Goal: Information Seeking & Learning: Understand process/instructions

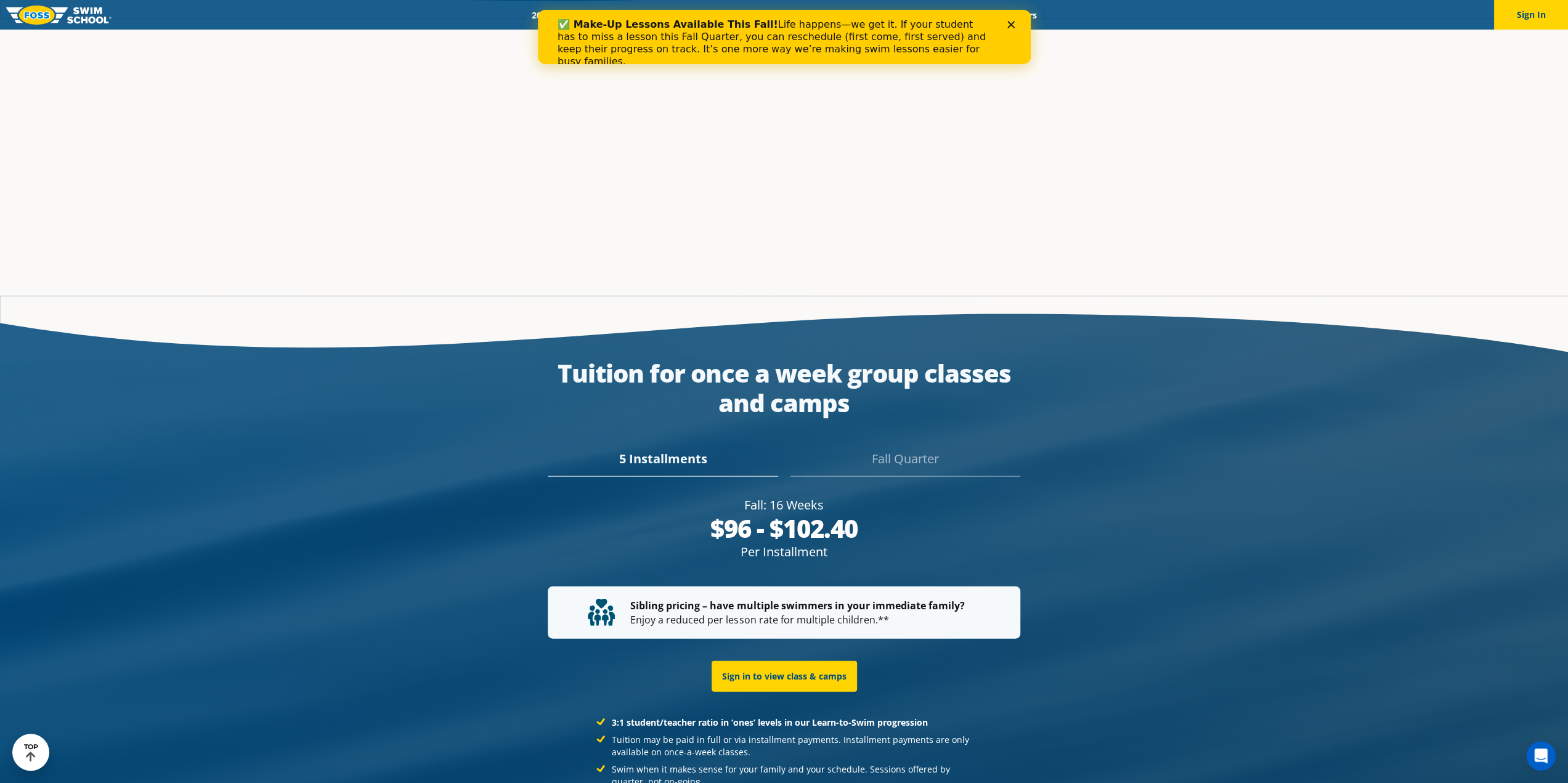
scroll to position [2437, 0]
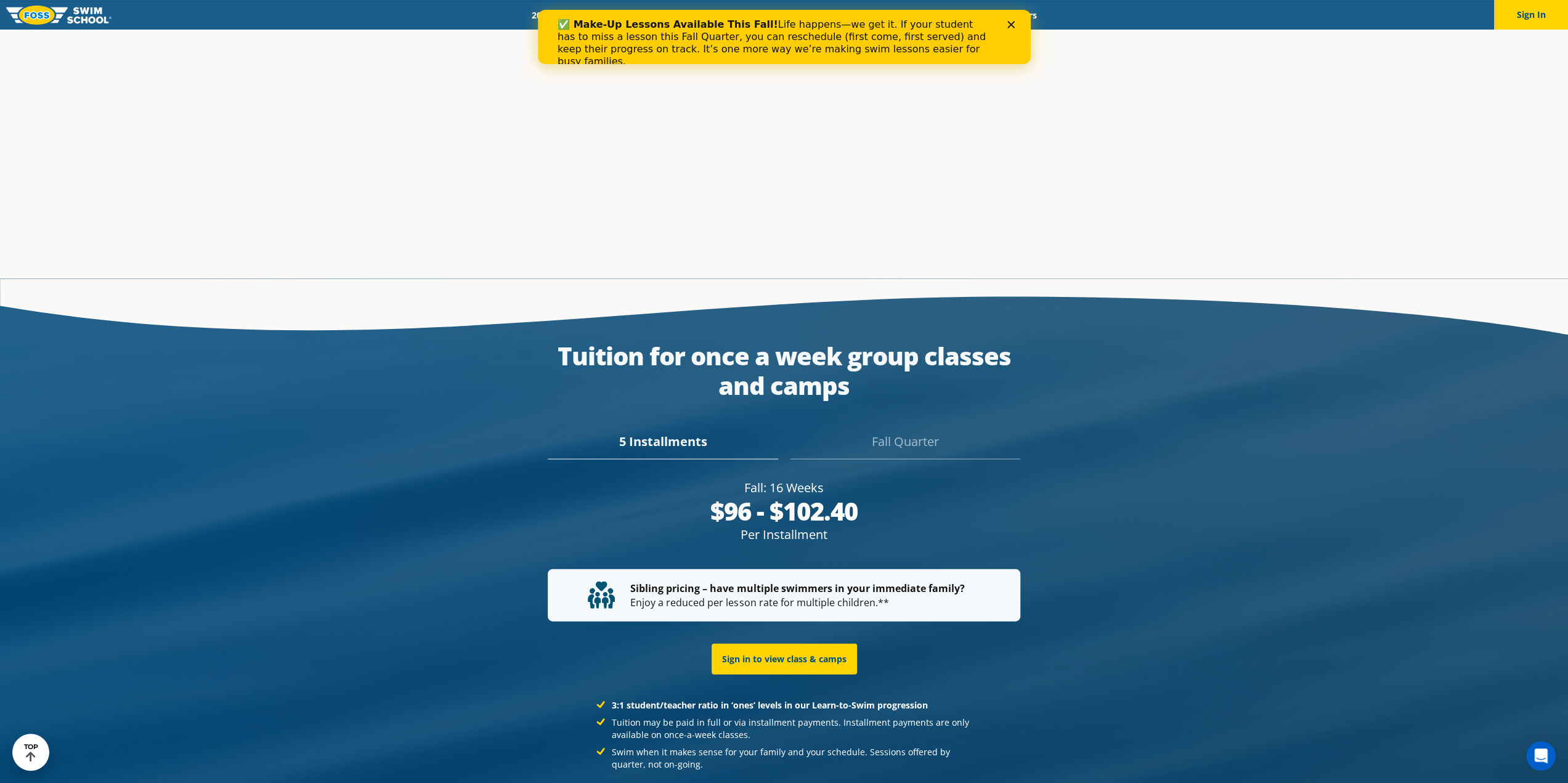
click at [896, 432] on div "Fall Quarter" at bounding box center [905, 446] width 230 height 27
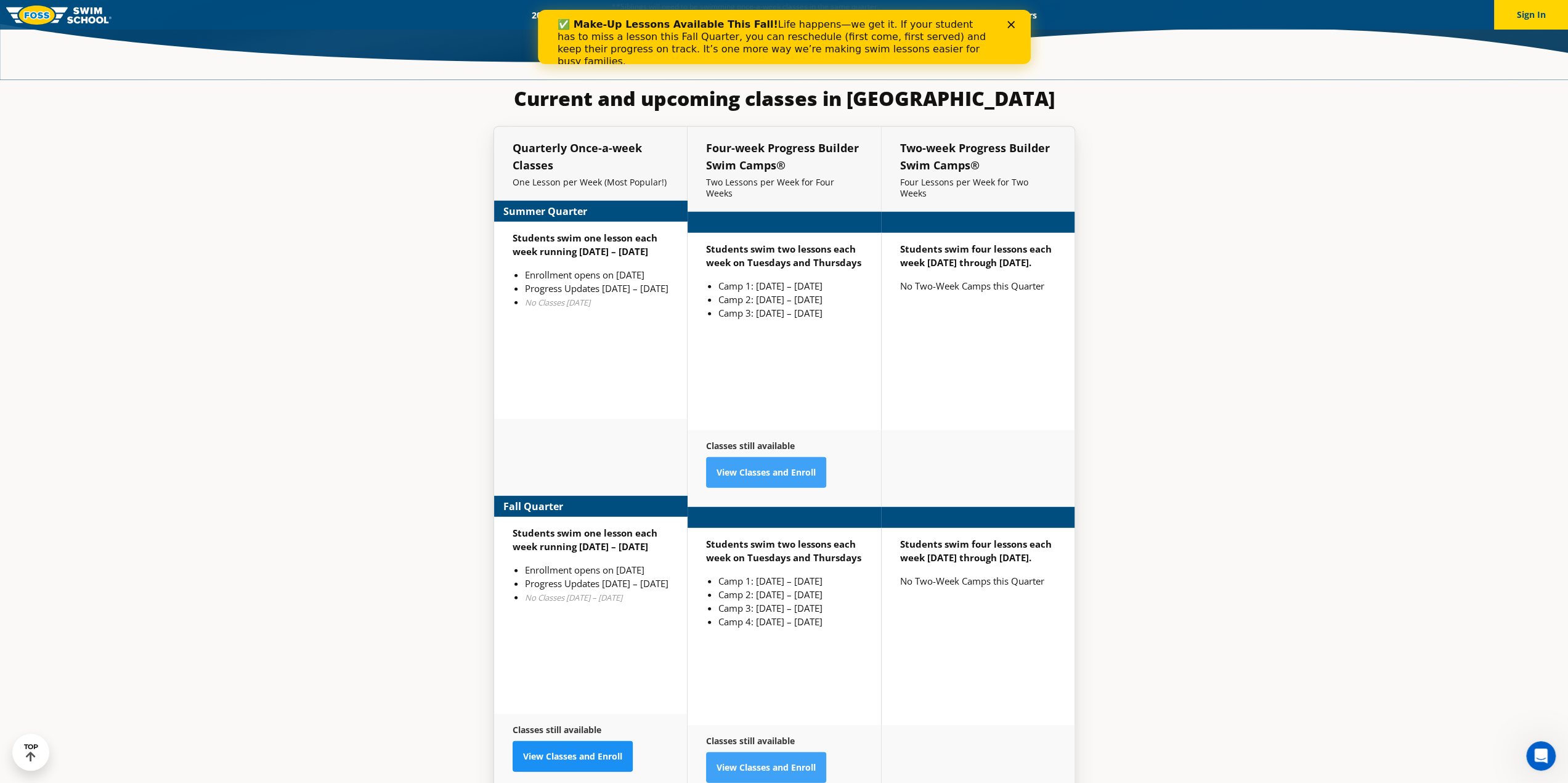
scroll to position [3204, 0]
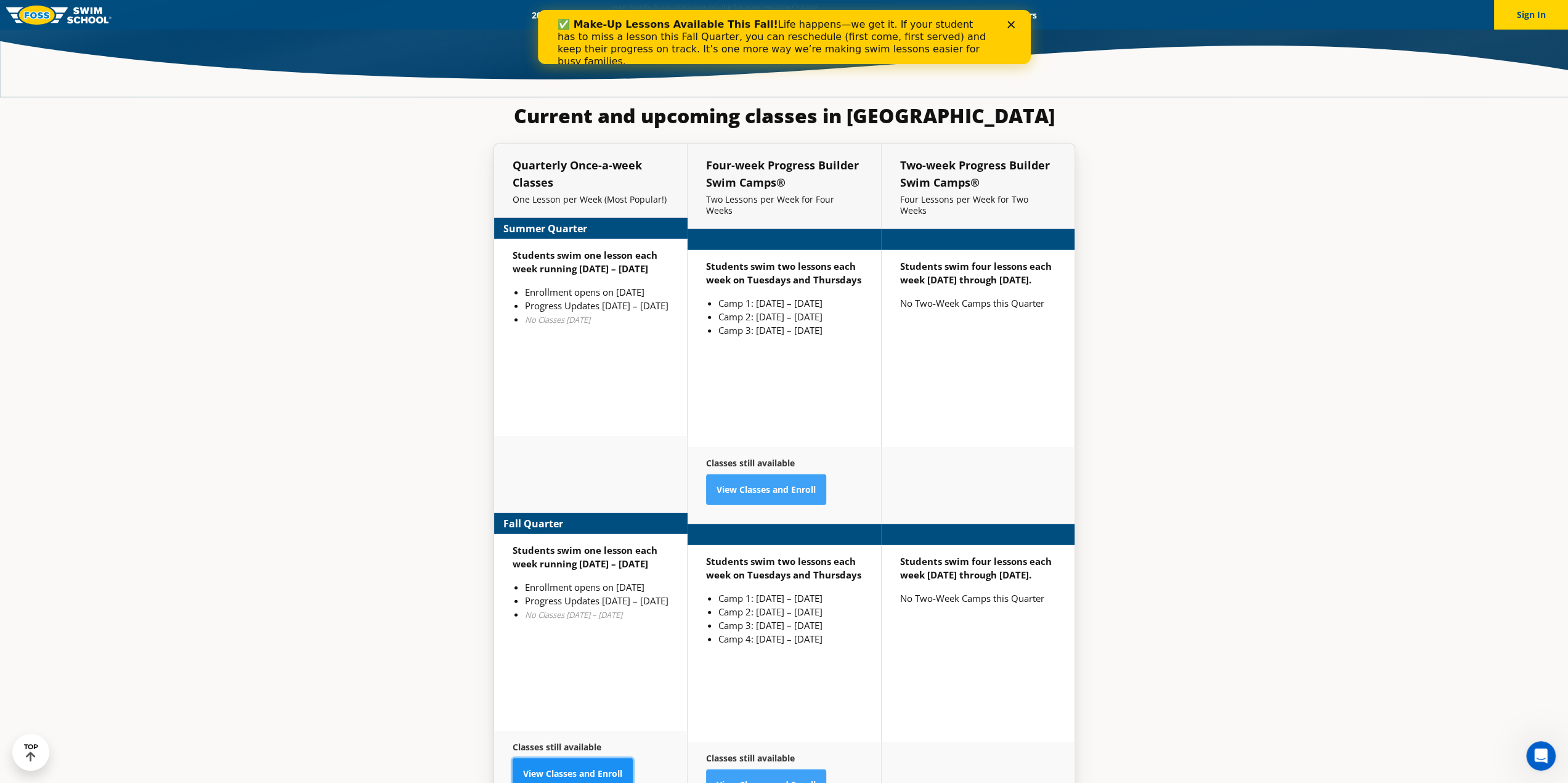
click at [581, 759] on link "View Classes and Enroll" at bounding box center [573, 774] width 120 height 31
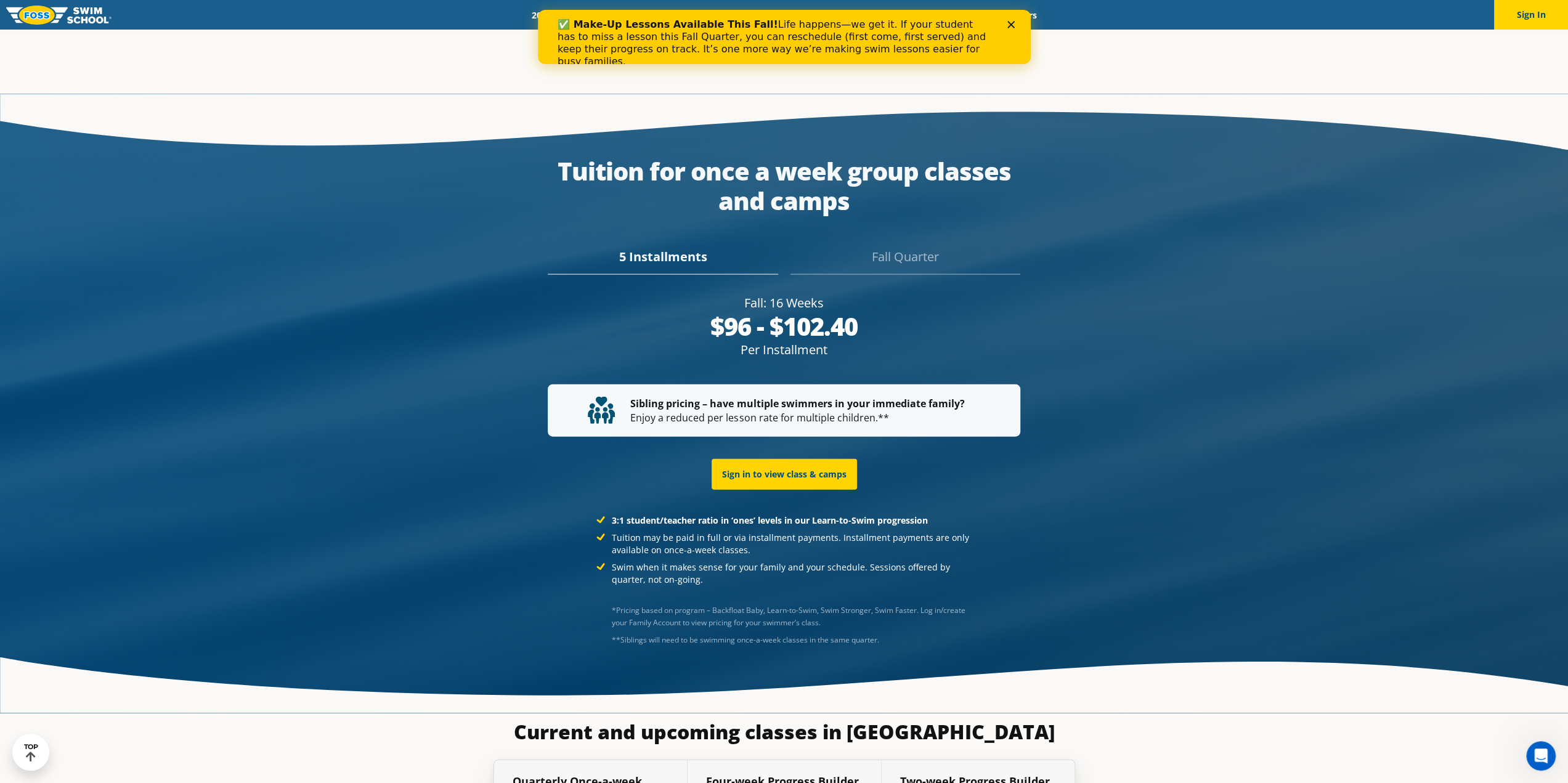
click at [1014, 26] on icon "Close" at bounding box center [1010, 24] width 7 height 7
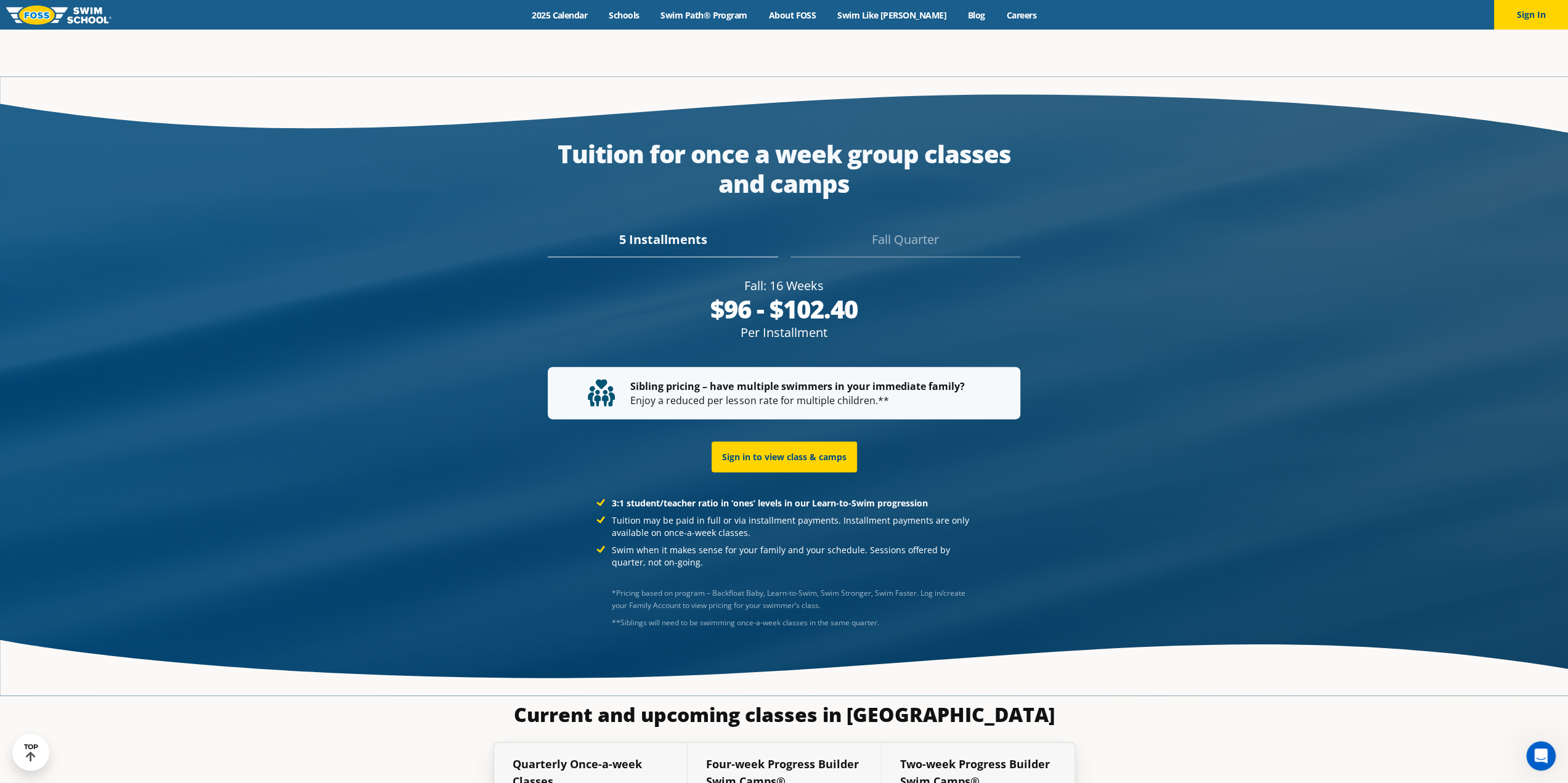
scroll to position [2588, 0]
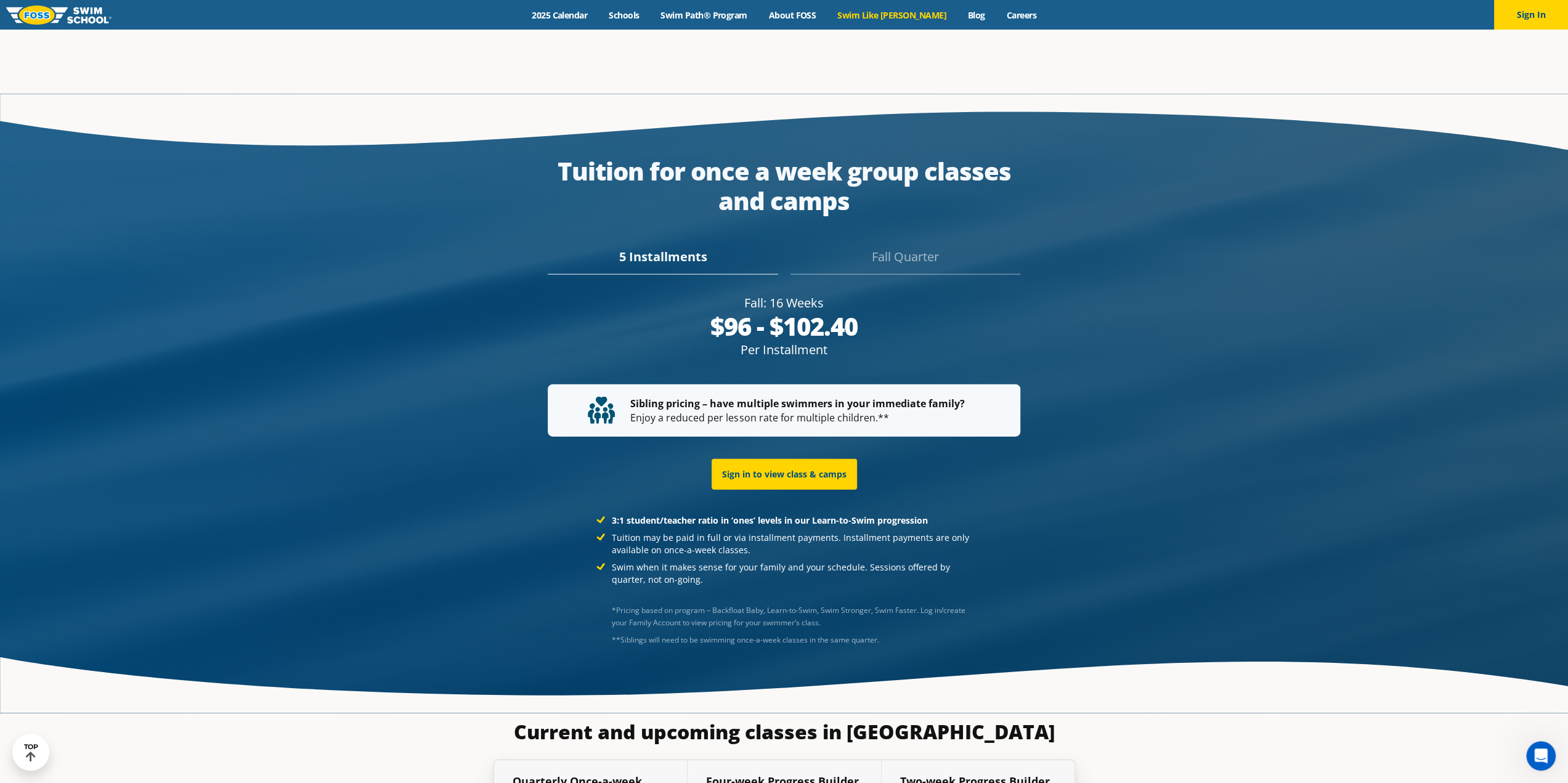
click at [897, 17] on link "Swim Like [PERSON_NAME]" at bounding box center [892, 15] width 131 height 11
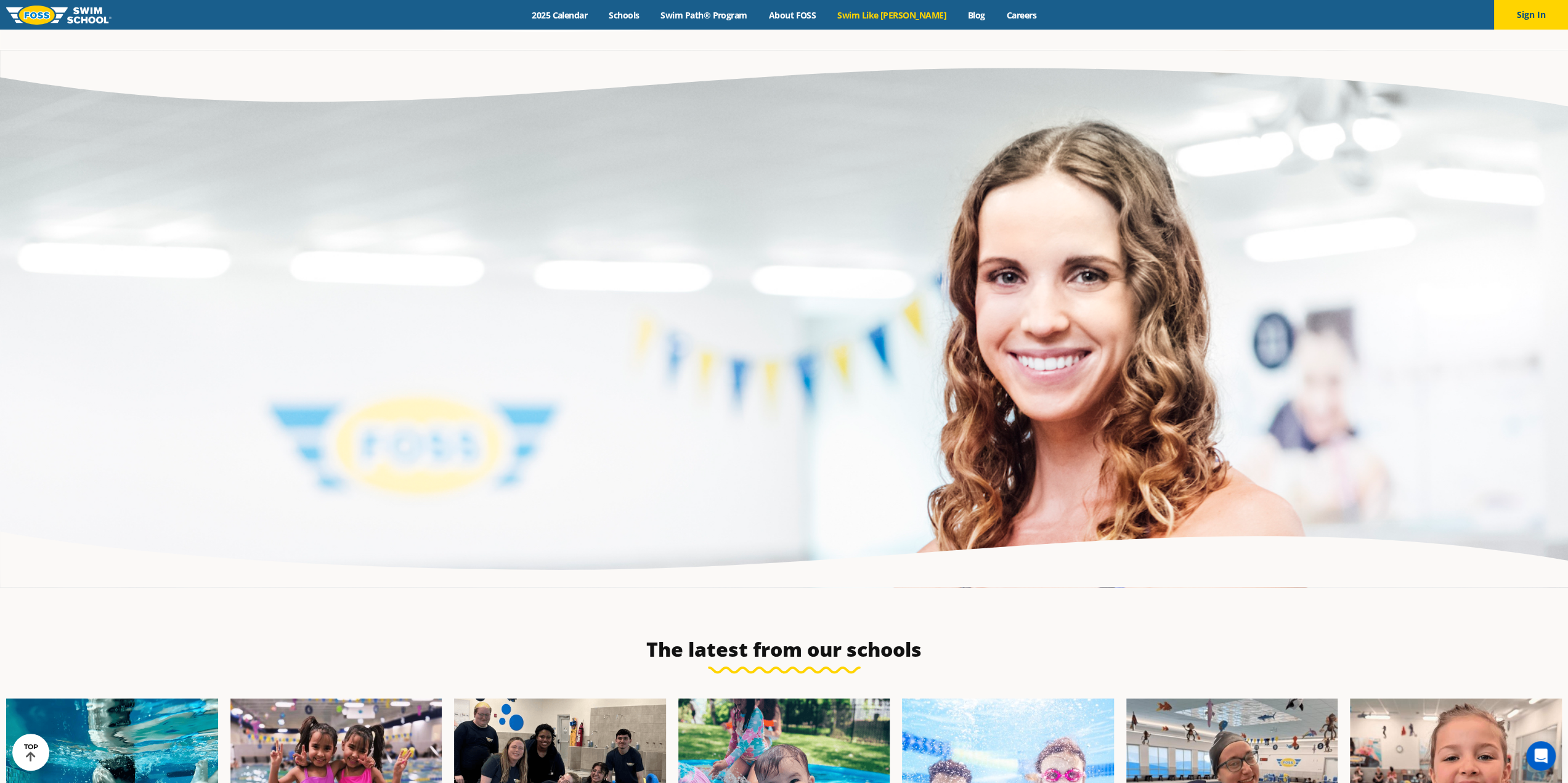
scroll to position [92, 0]
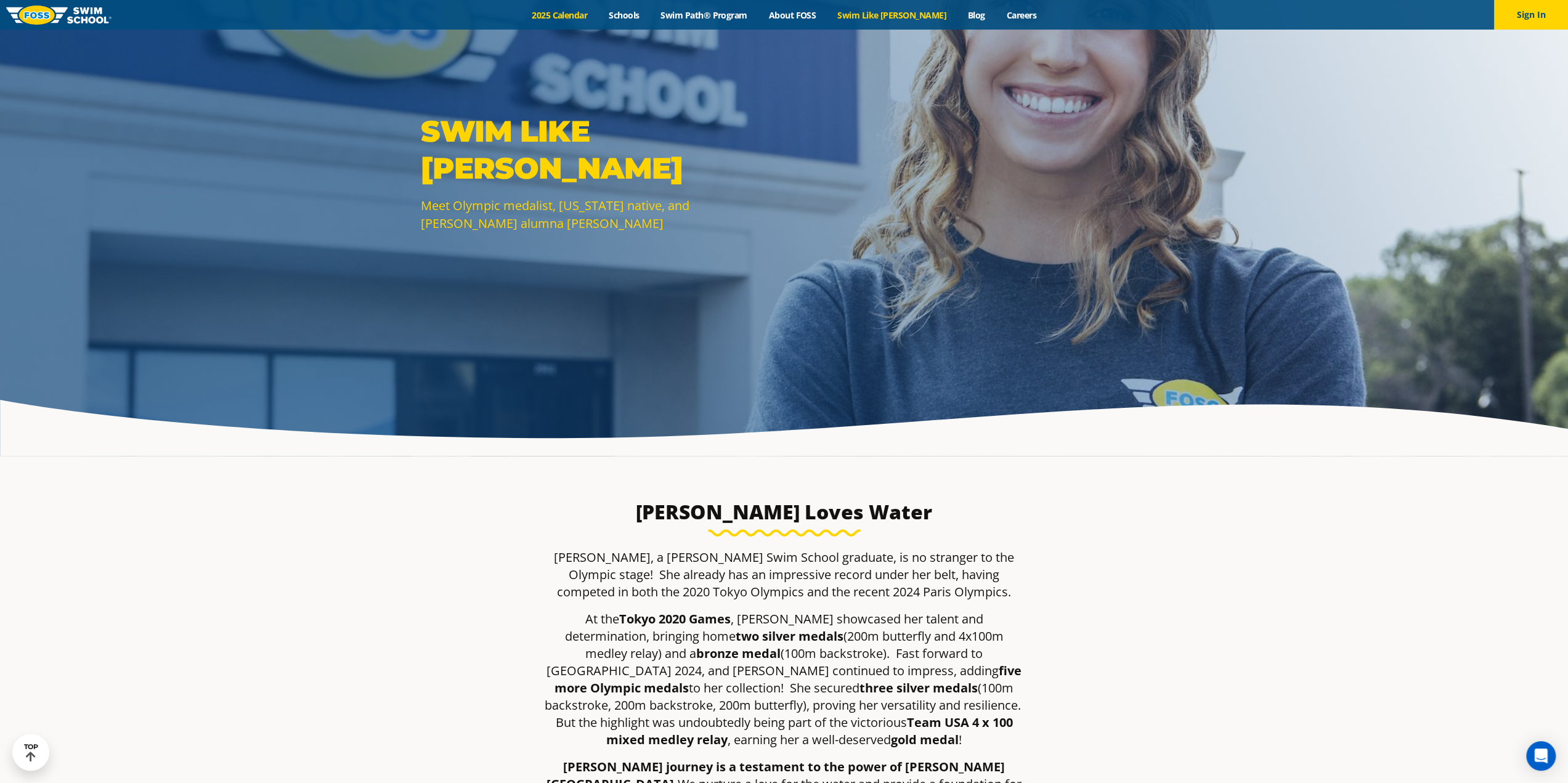
click at [598, 18] on link "2025 Calendar" at bounding box center [560, 15] width 77 height 11
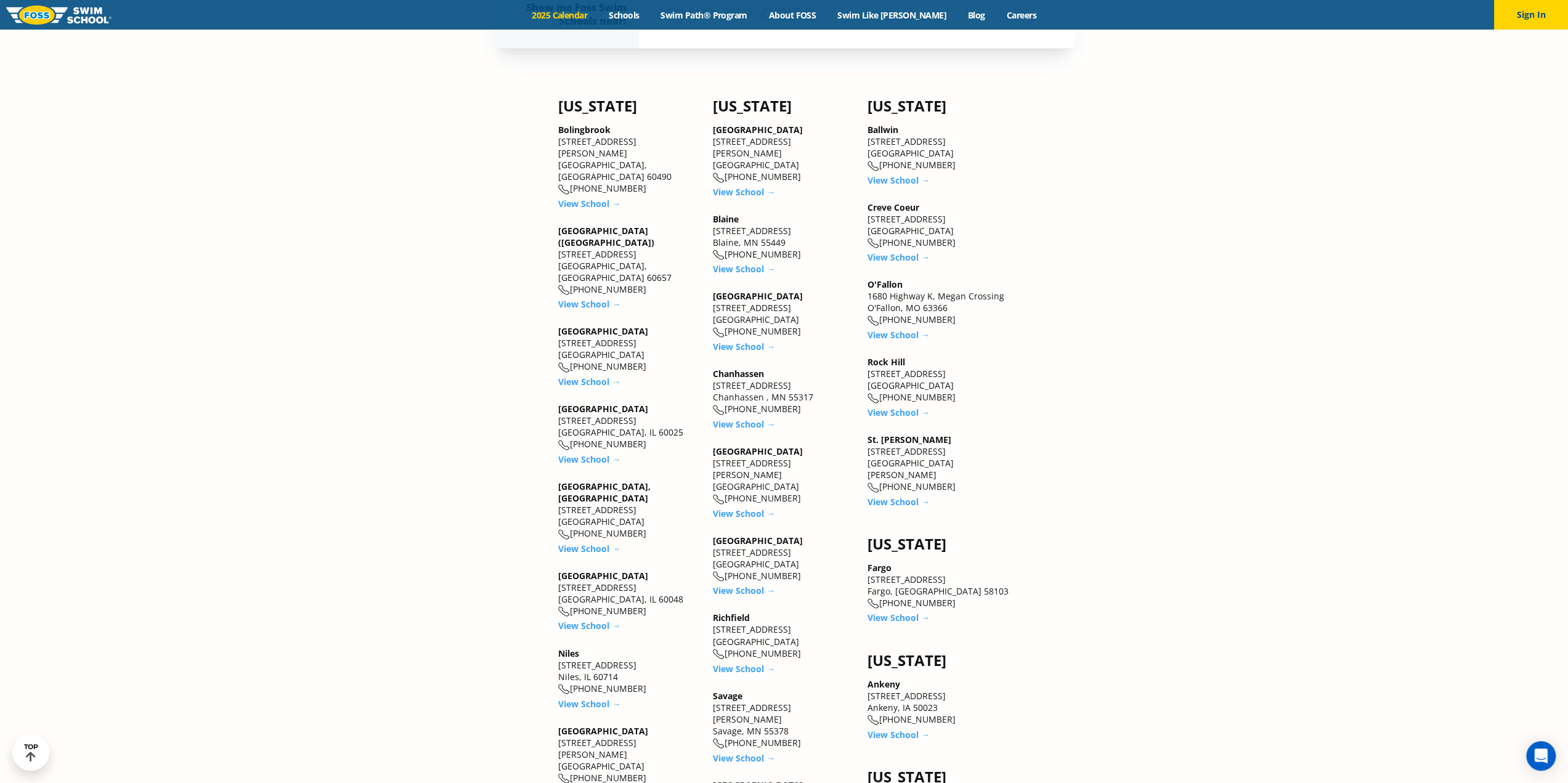
scroll to position [1725, 0]
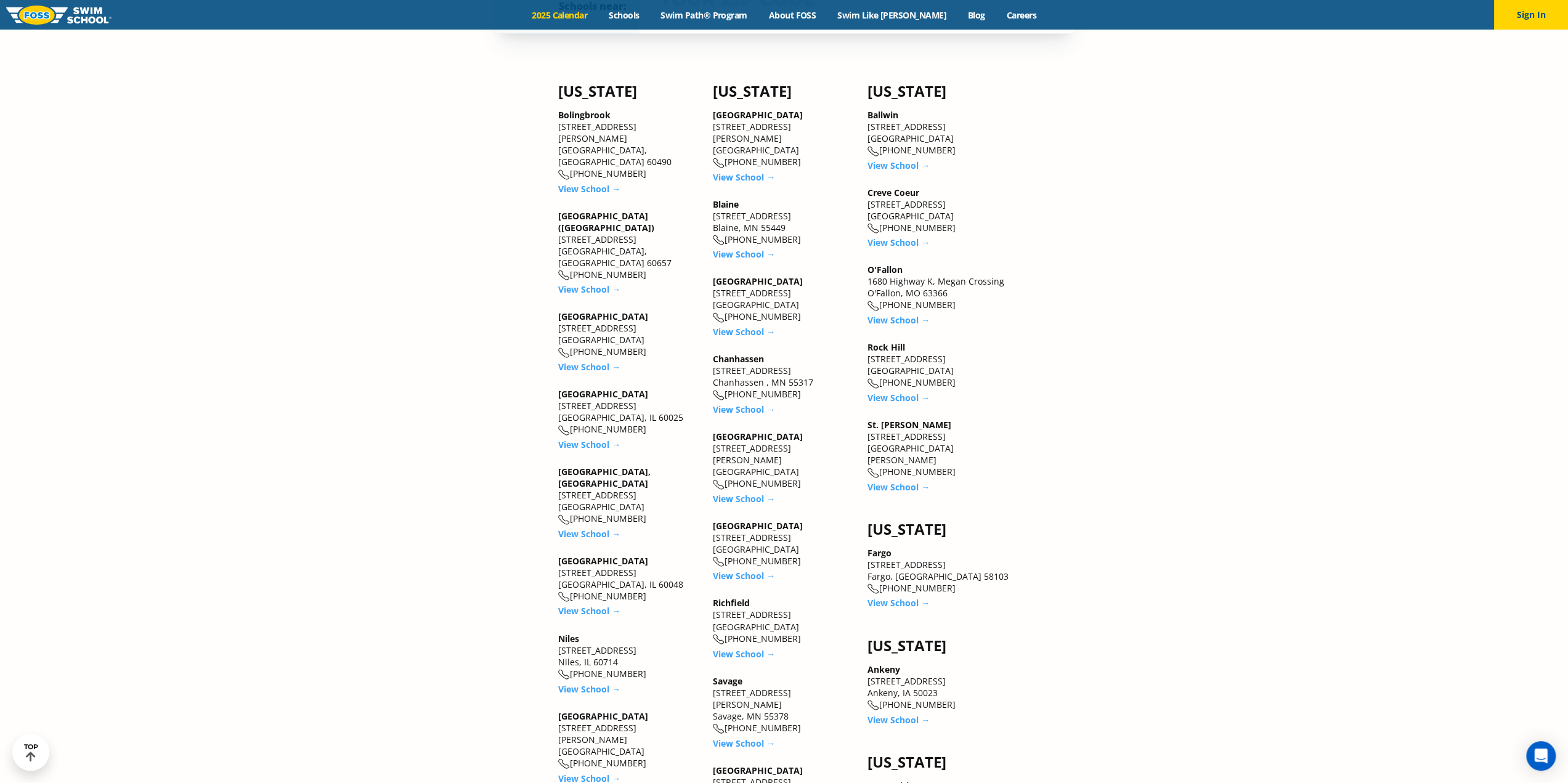
click at [579, 388] on link "Glenview" at bounding box center [603, 394] width 90 height 11
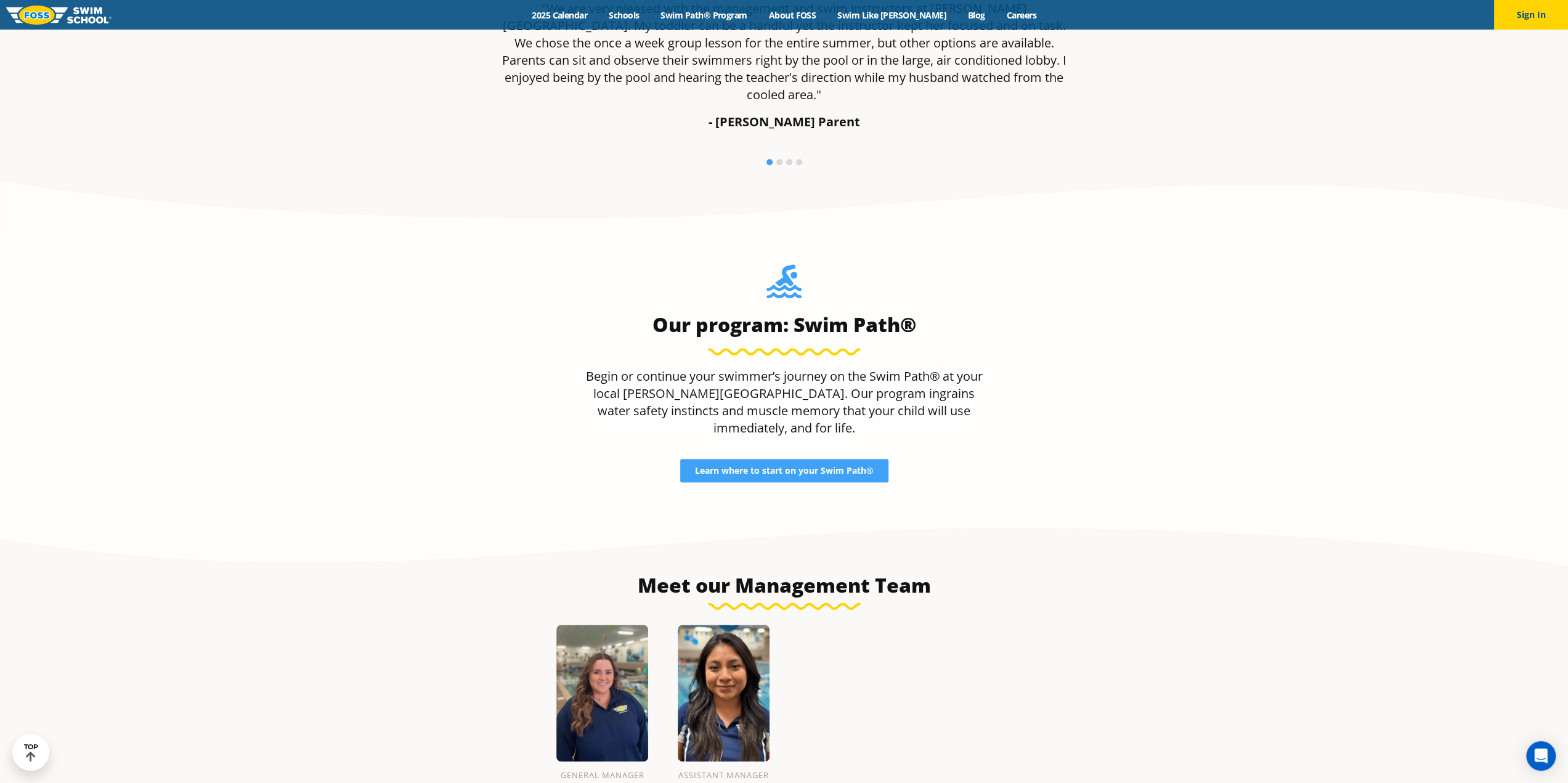
scroll to position [1232, 0]
click at [786, 465] on span "Learn where to start on your Swim Path®" at bounding box center [784, 469] width 179 height 9
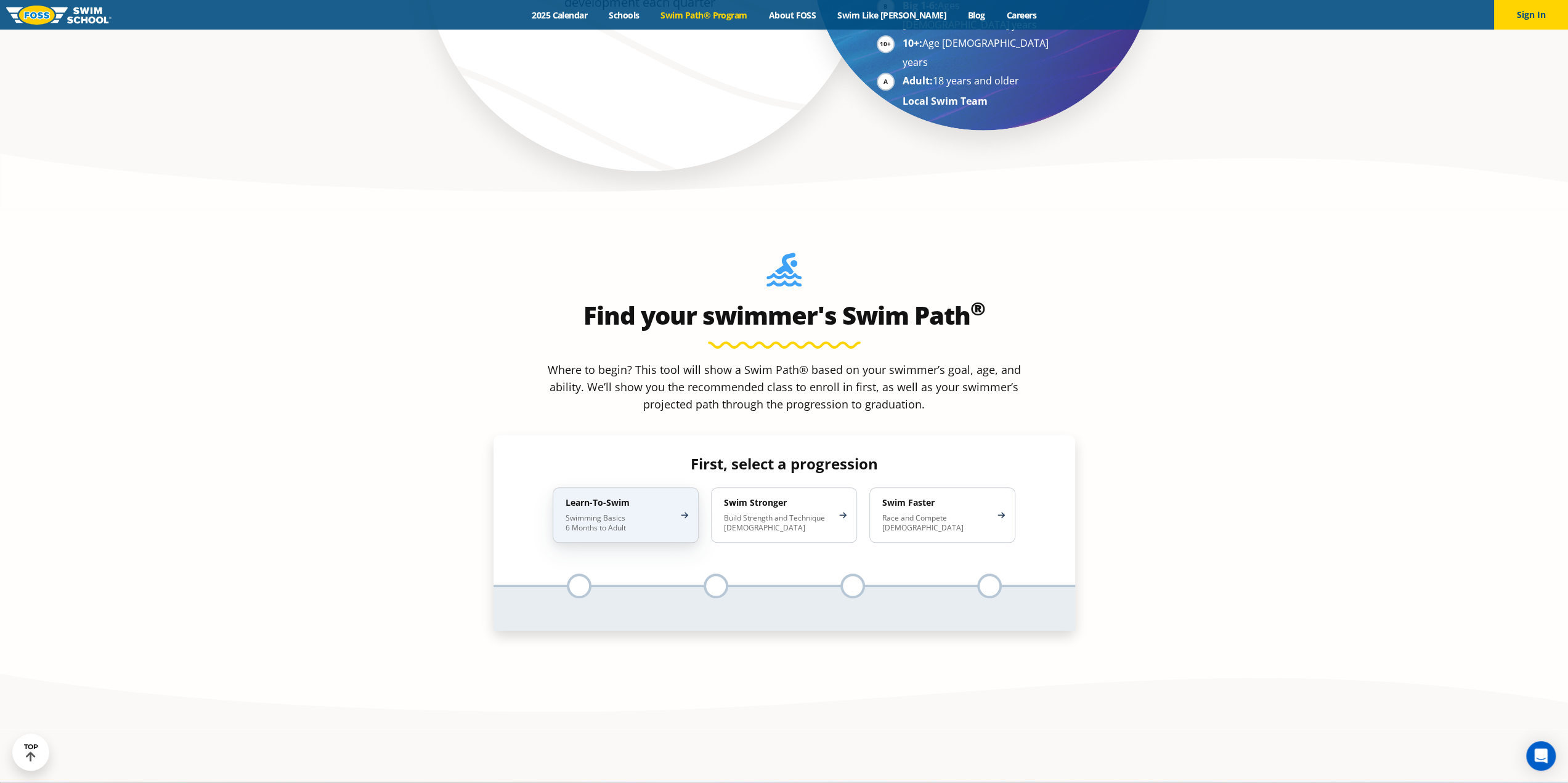
scroll to position [1171, 0]
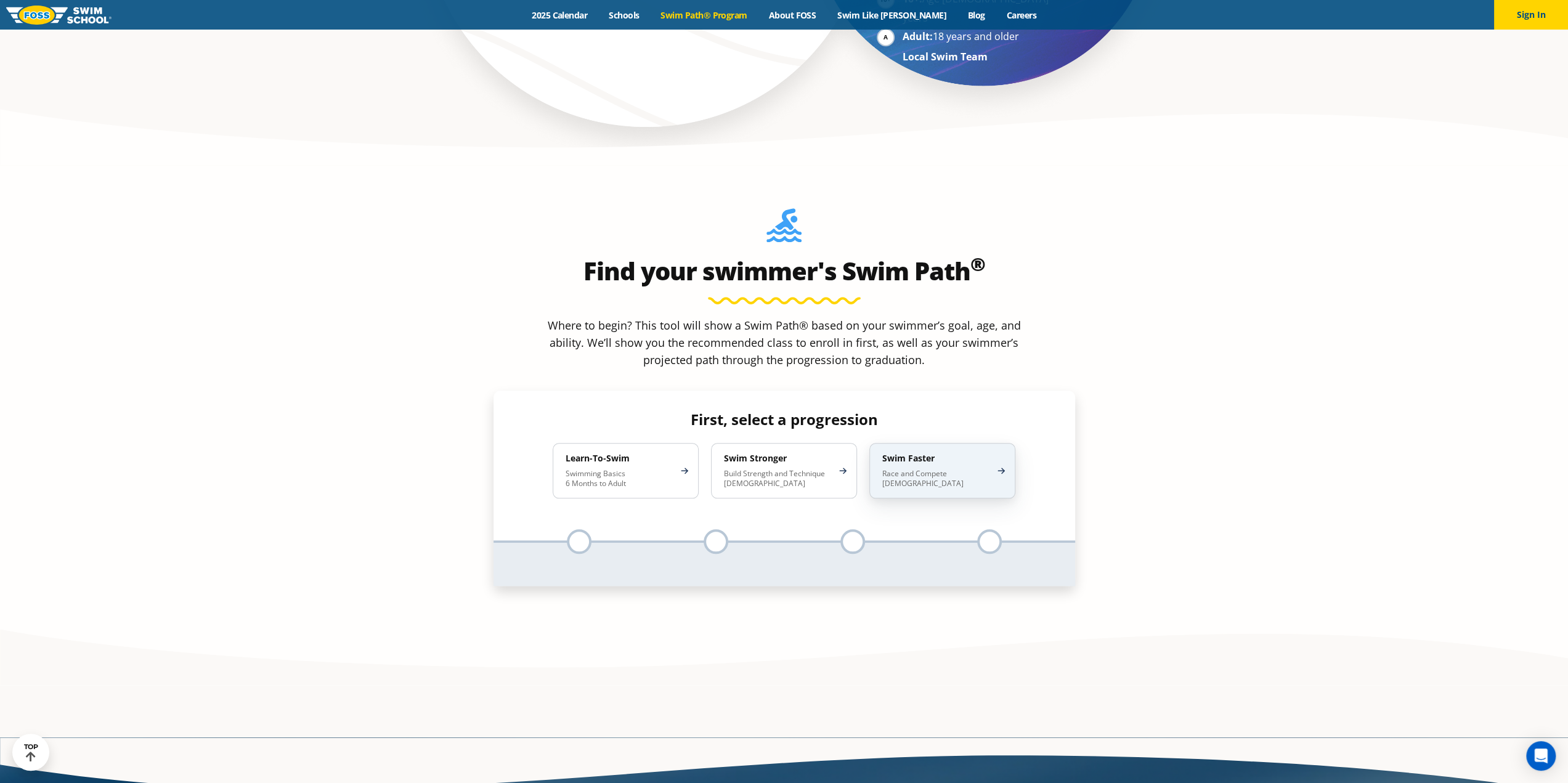
click at [942, 469] on p "Race and Compete [DEMOGRAPHIC_DATA]" at bounding box center [936, 478] width 108 height 20
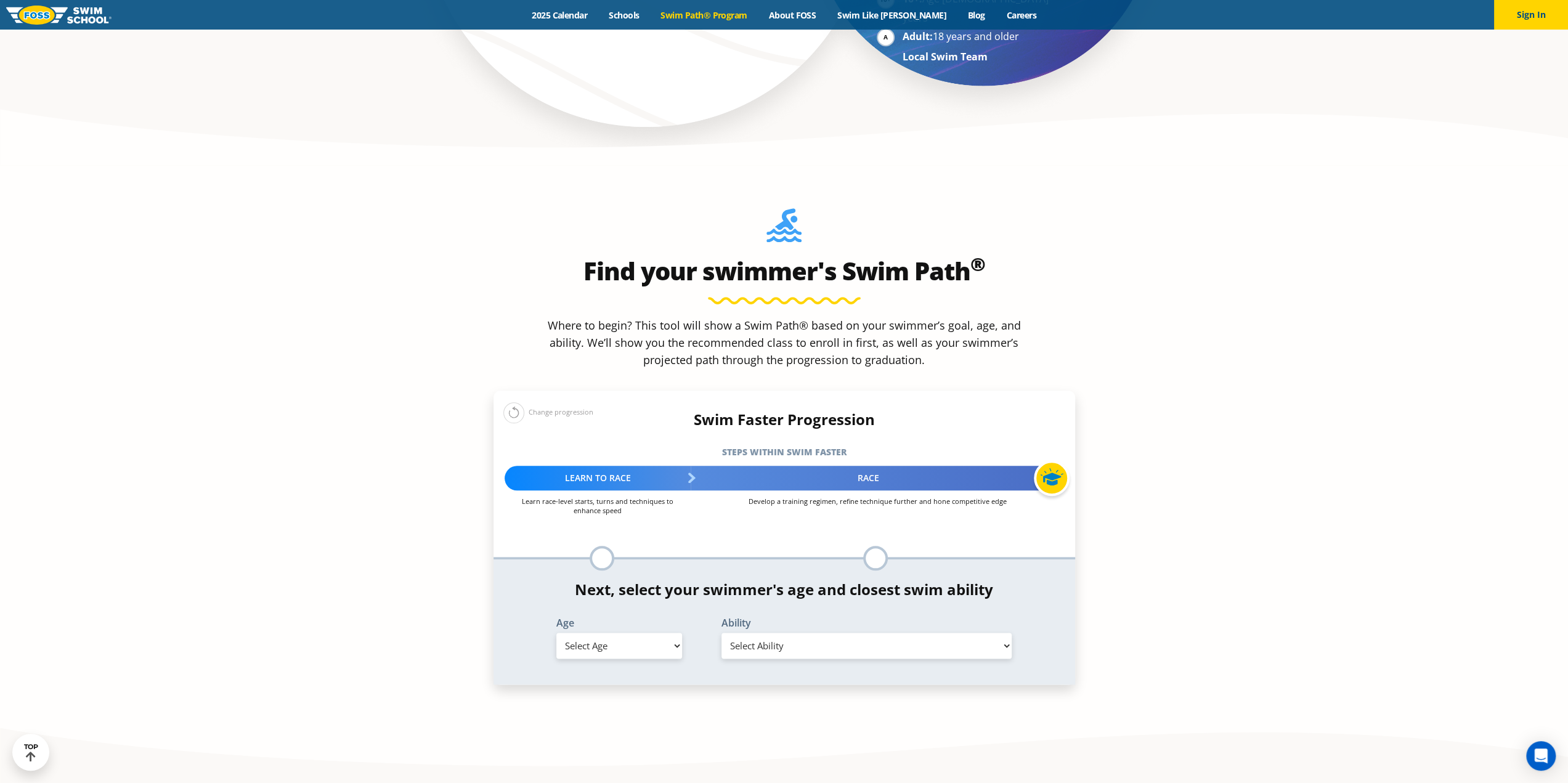
click at [638, 633] on select "Select Age [DEMOGRAPHIC_DATA] months - 1 year 1 year 2 years 3 years 4 years 5 …" at bounding box center [619, 645] width 125 height 26
select select "13-years-"
click at [556, 633] on select "Select Age [DEMOGRAPHIC_DATA] months - 1 year 1 year 2 years 3 years 4 years 5 …" at bounding box center [619, 645] width 125 height 26
click at [794, 633] on select "Select Ability First in-water experience When in the water, reliant on a life j…" at bounding box center [867, 645] width 291 height 26
select select "13-years--swims-each-stroke-front-crawl-and-backstroke-75-ft-and-breaststroke-b…"
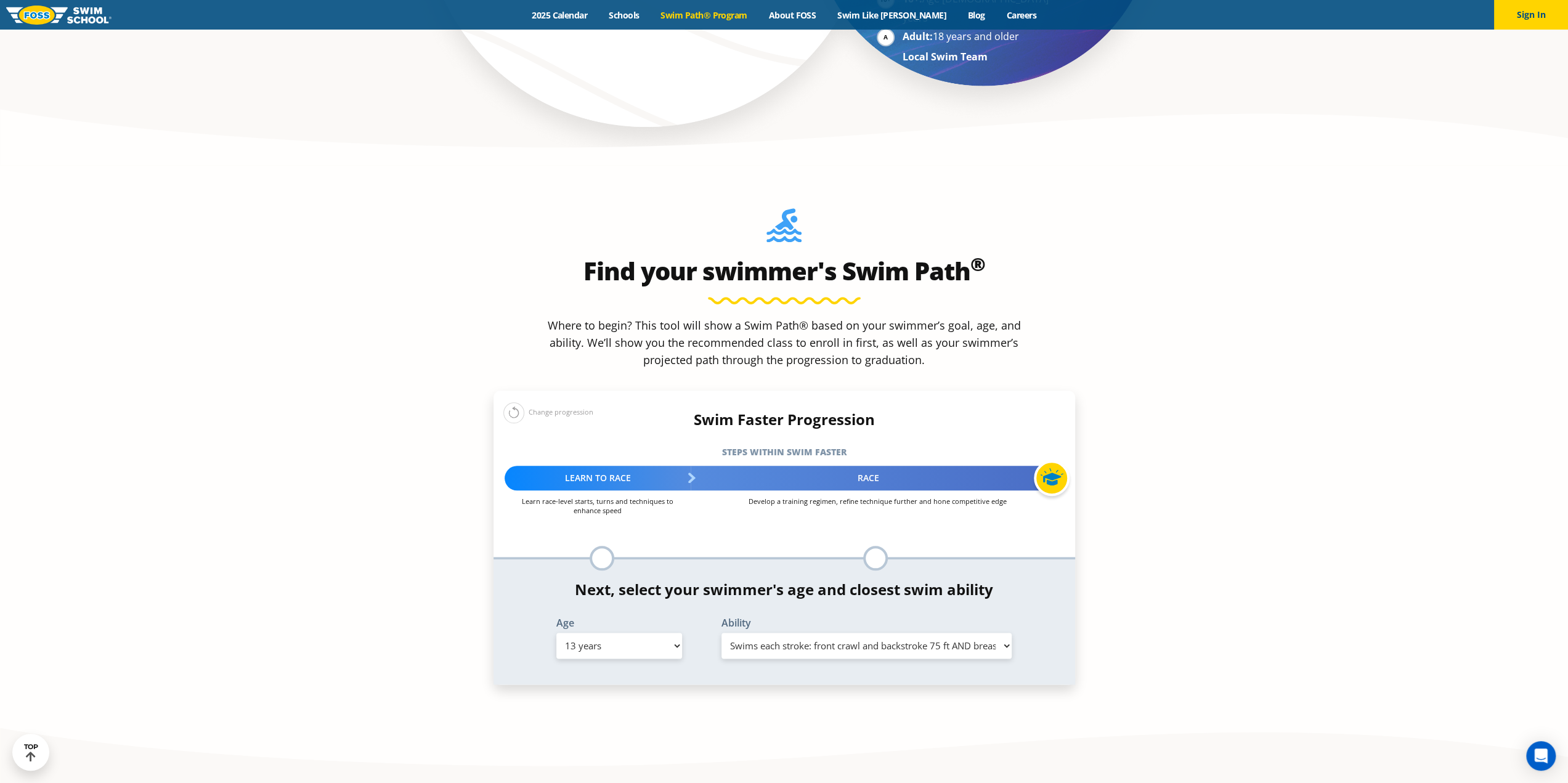
click at [722, 633] on select "Select Ability First in-water experience When in the water, reliant on a life j…" at bounding box center [867, 645] width 291 height 26
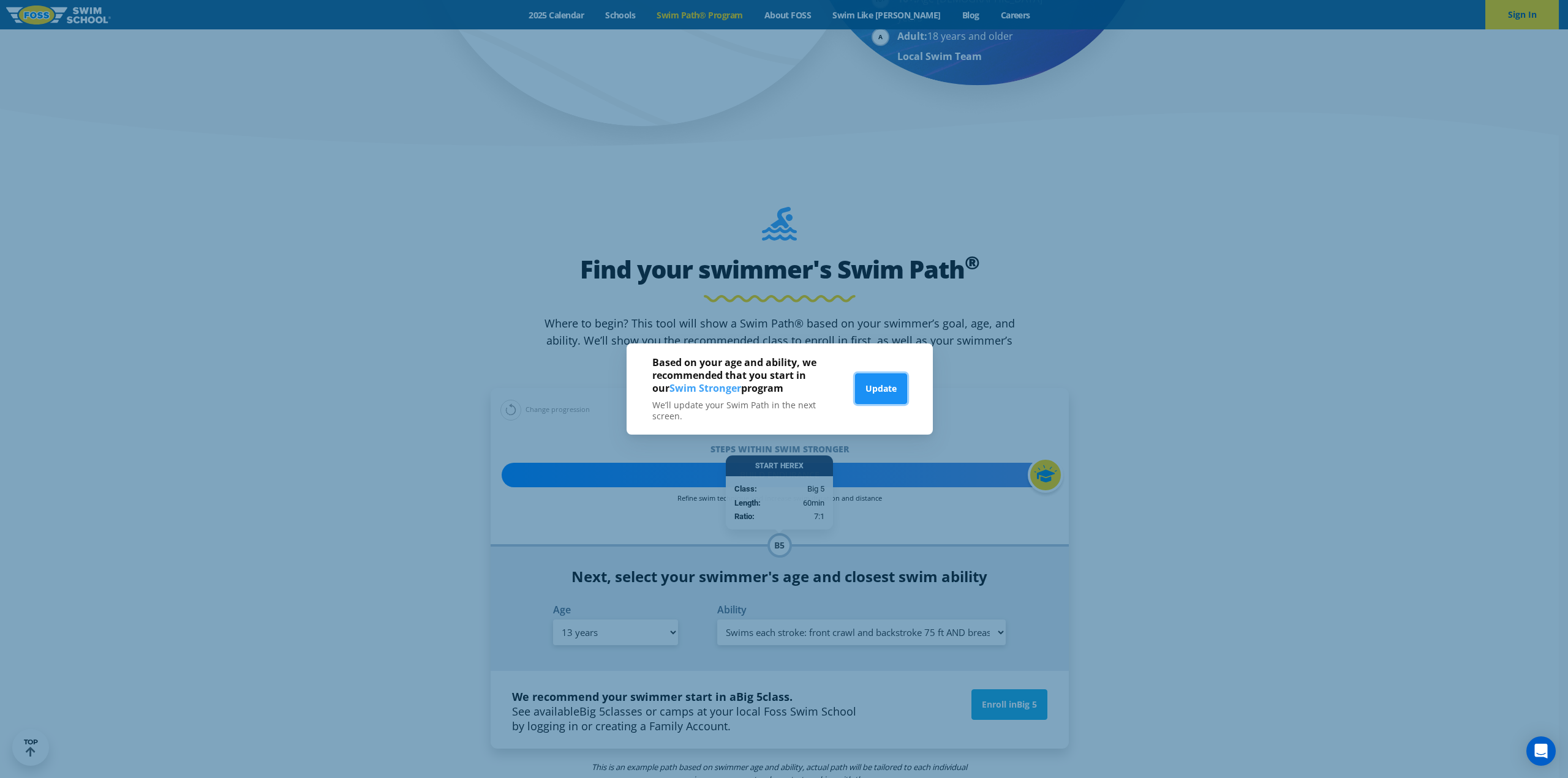
click at [884, 389] on button "Update" at bounding box center [881, 389] width 52 height 31
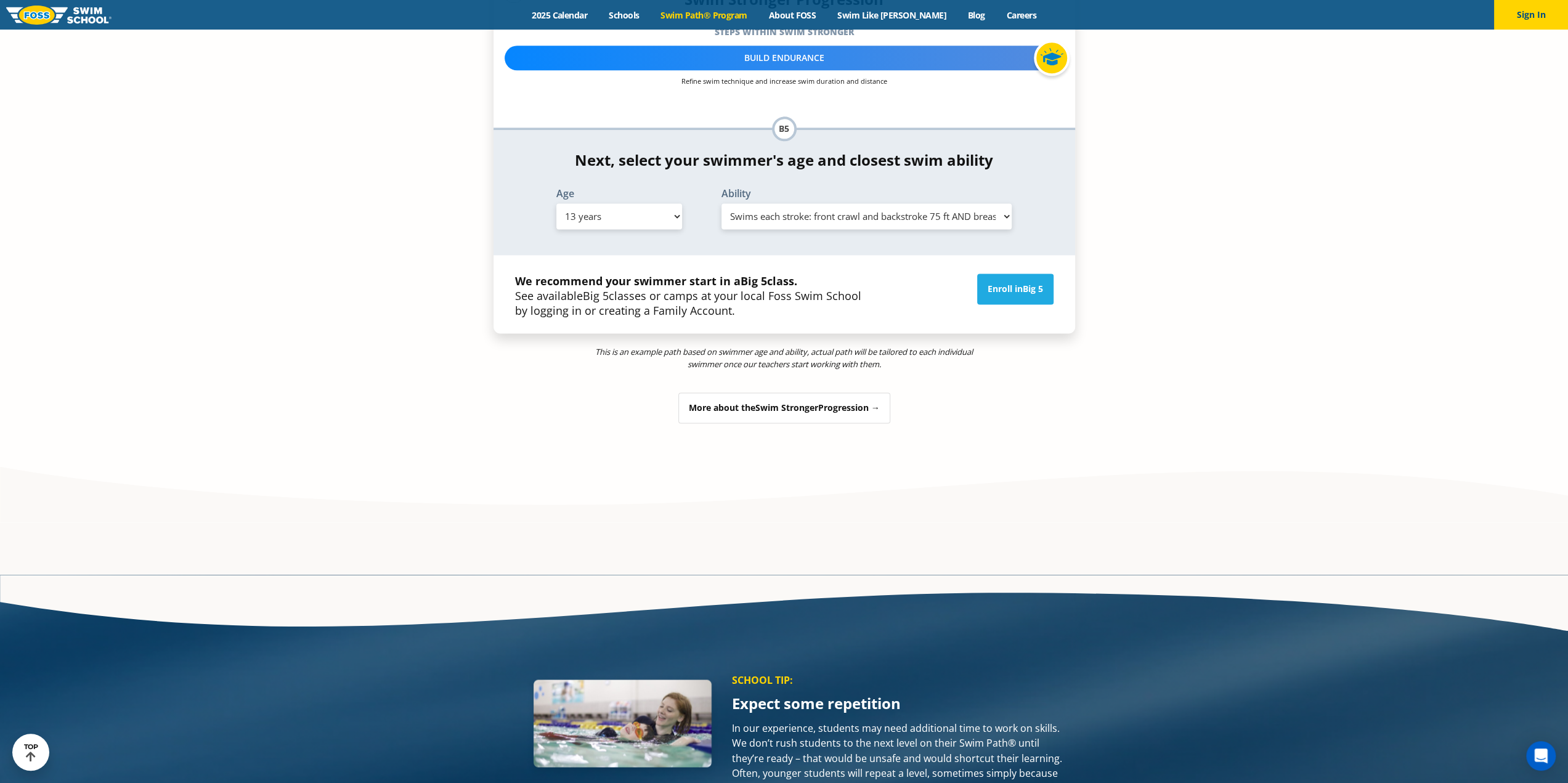
scroll to position [1294, 0]
